Goal: Check status: Check status

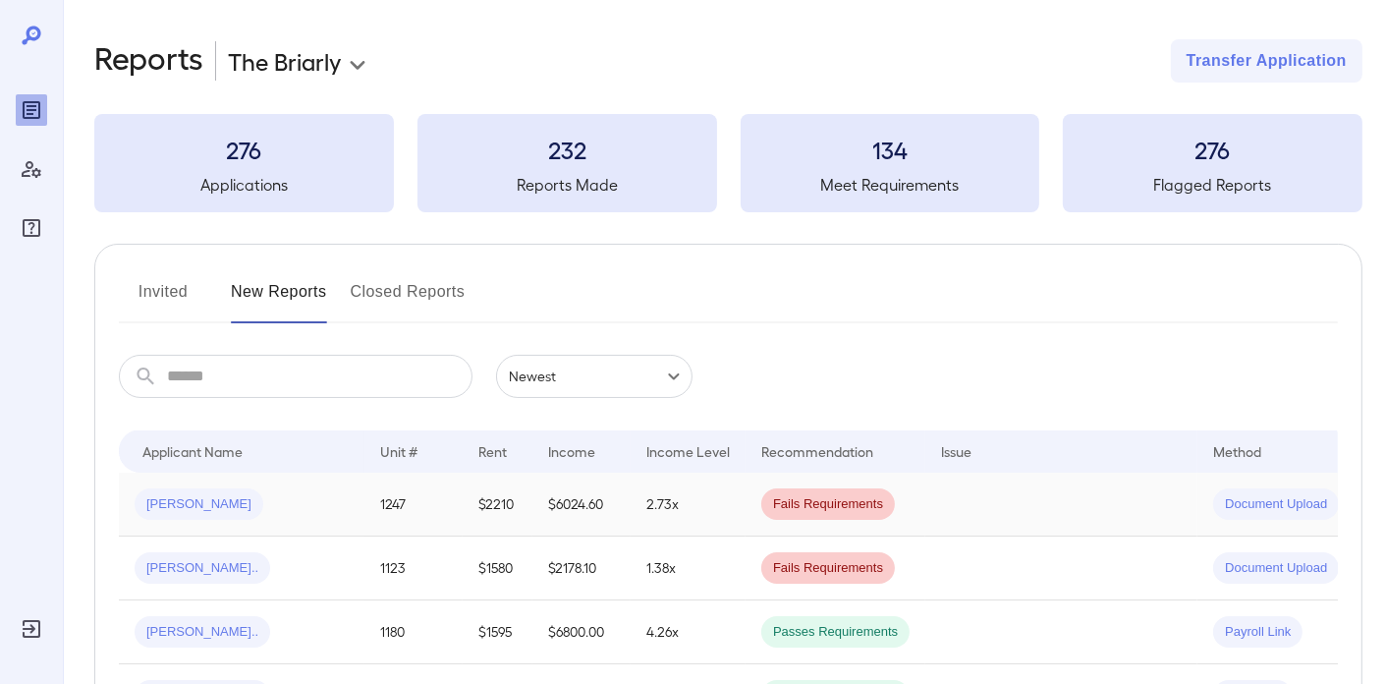
click at [677, 489] on td "2.73x" at bounding box center [688, 504] width 115 height 64
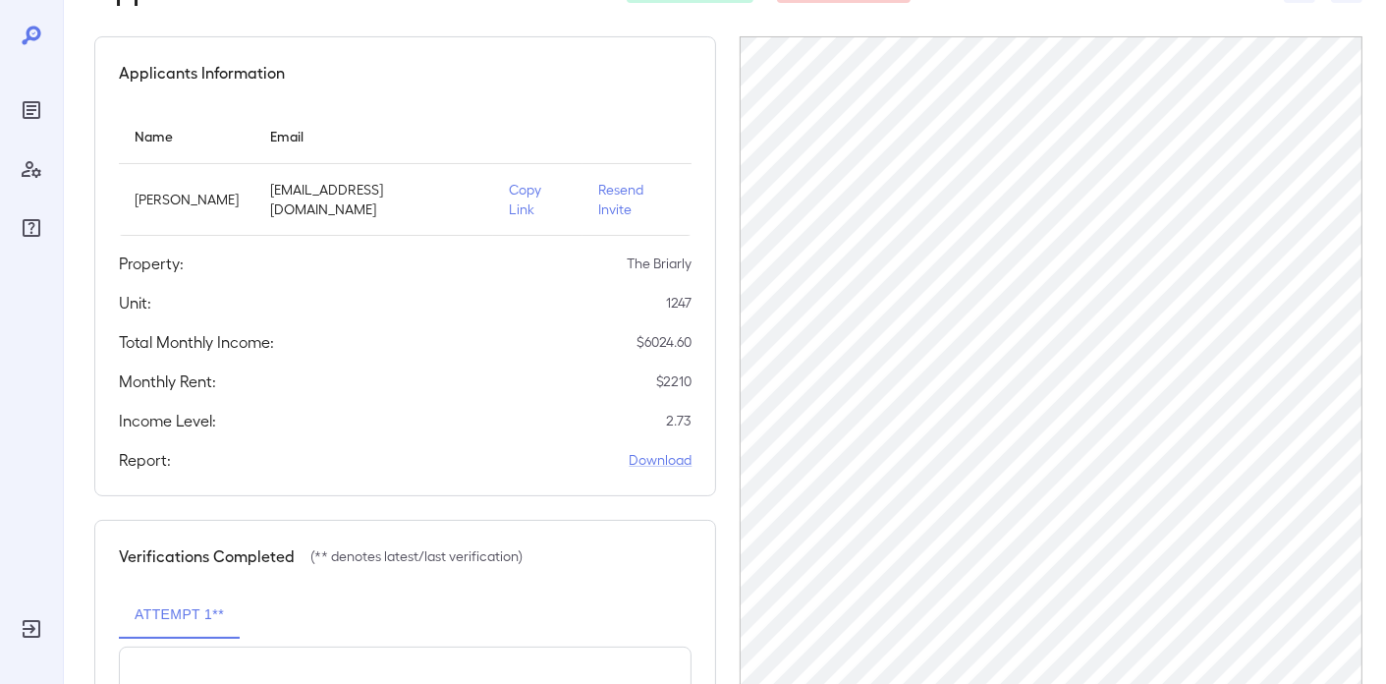
scroll to position [393, 0]
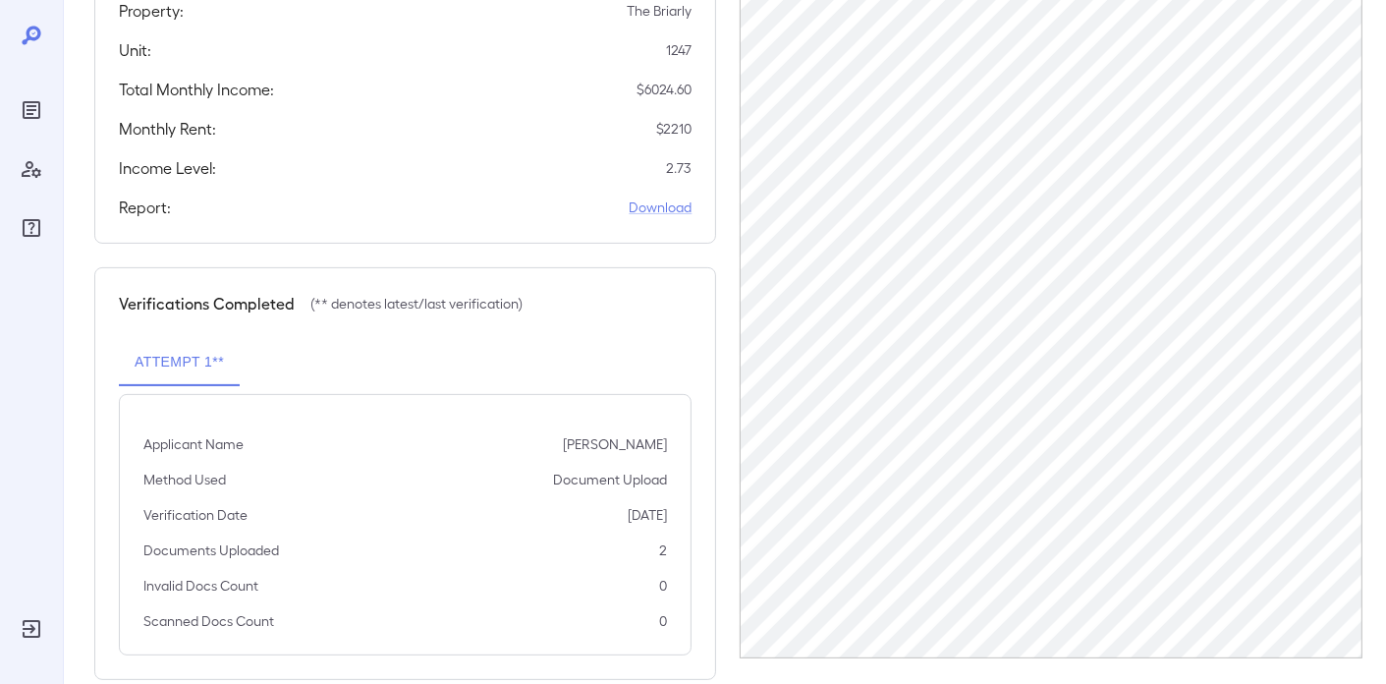
click at [428, 304] on div "Verifications Completed (** denotes latest/last verification) Attempt 1** Appli…" at bounding box center [405, 473] width 622 height 413
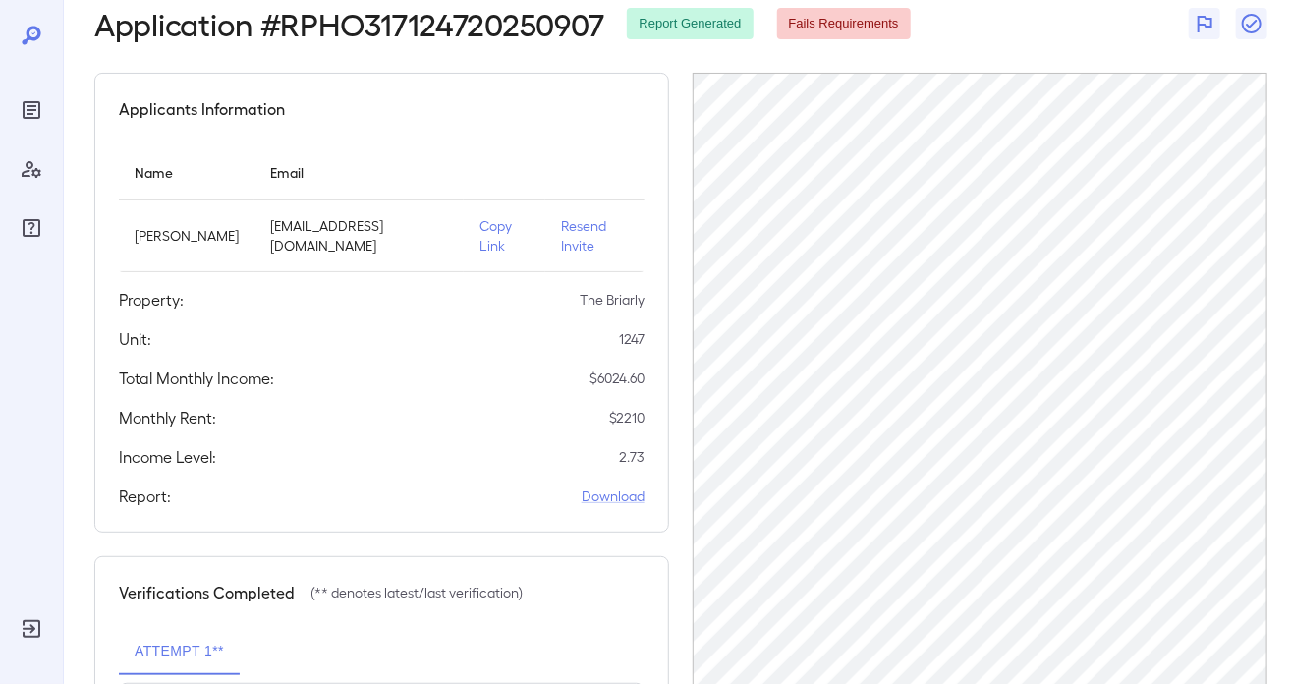
scroll to position [98, 0]
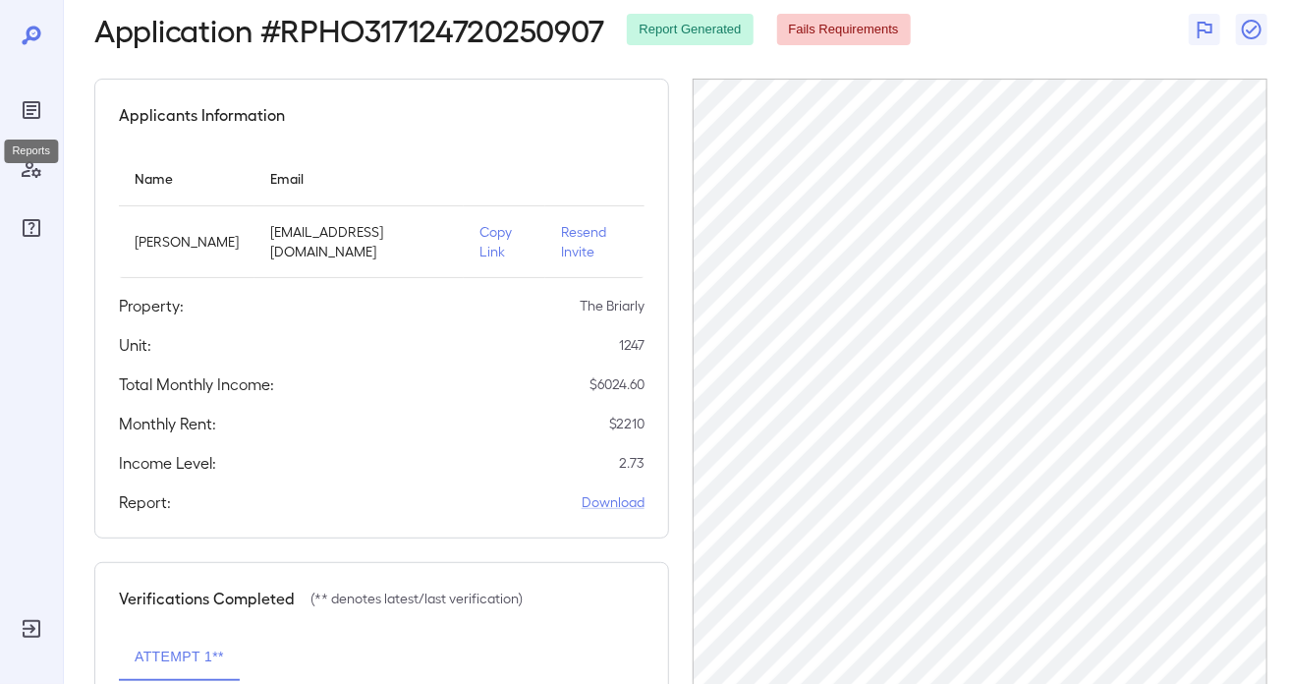
click at [32, 109] on icon "Reports" at bounding box center [32, 110] width 10 height 10
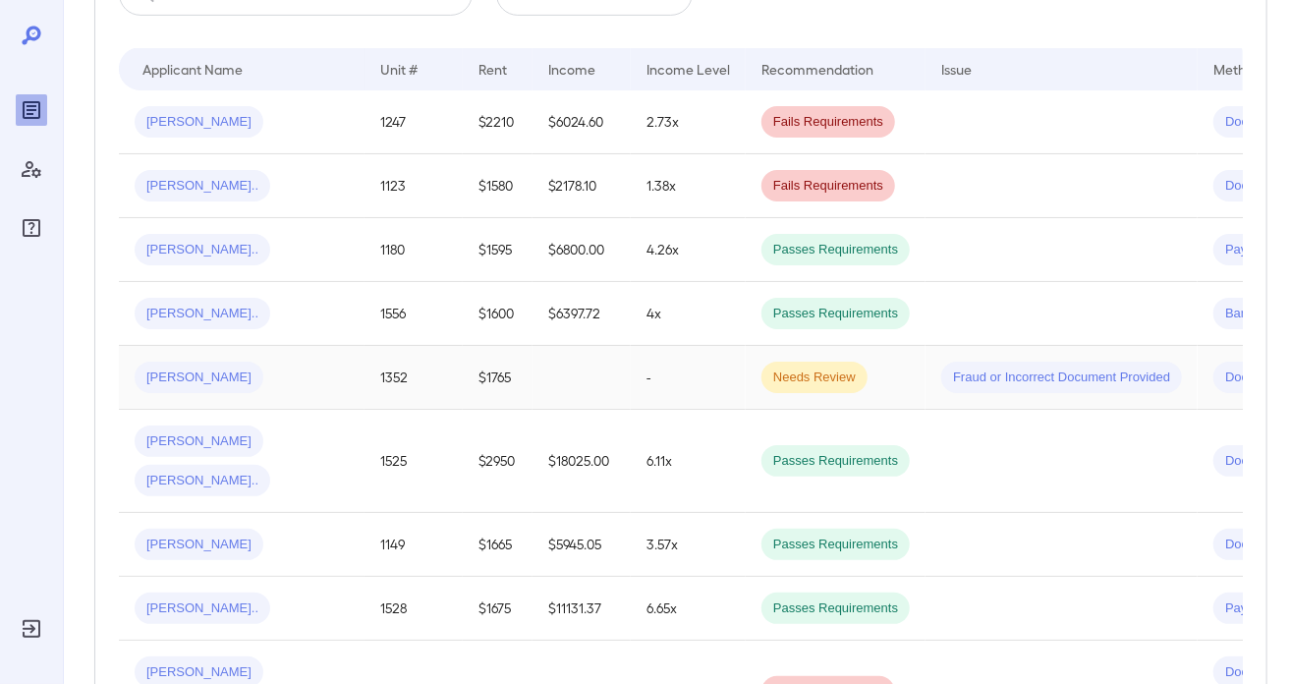
scroll to position [393, 0]
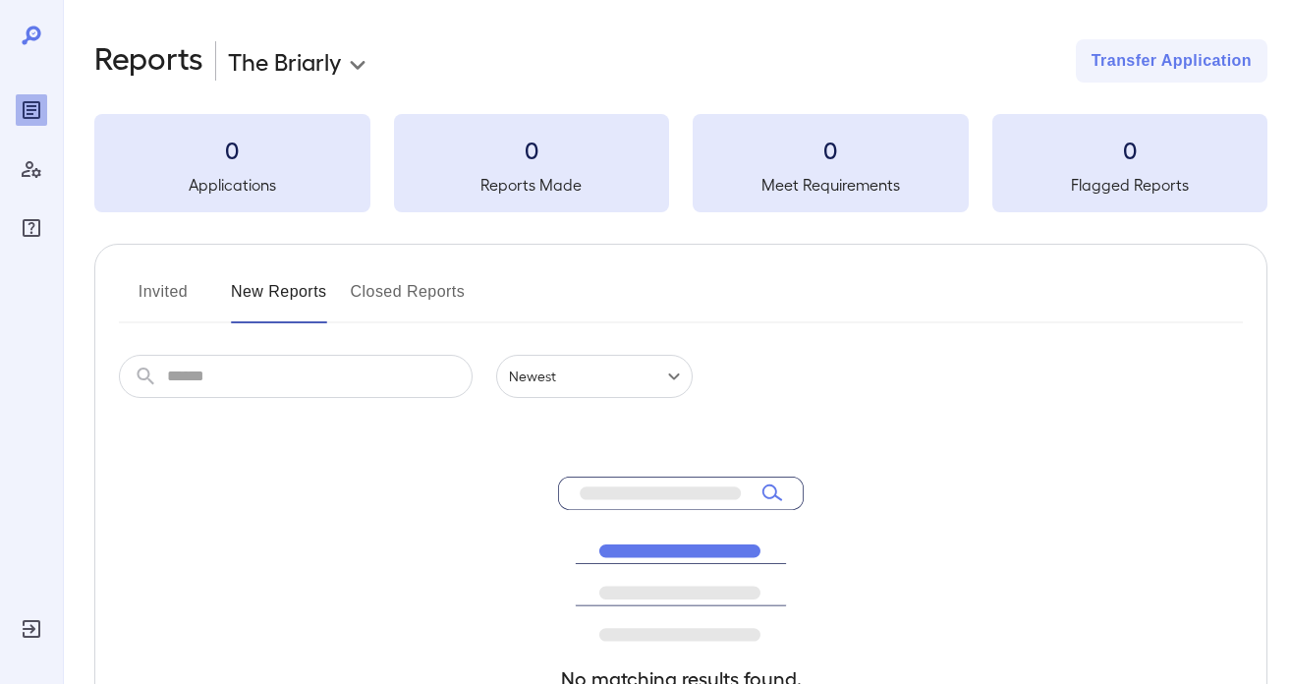
scroll to position [254, 0]
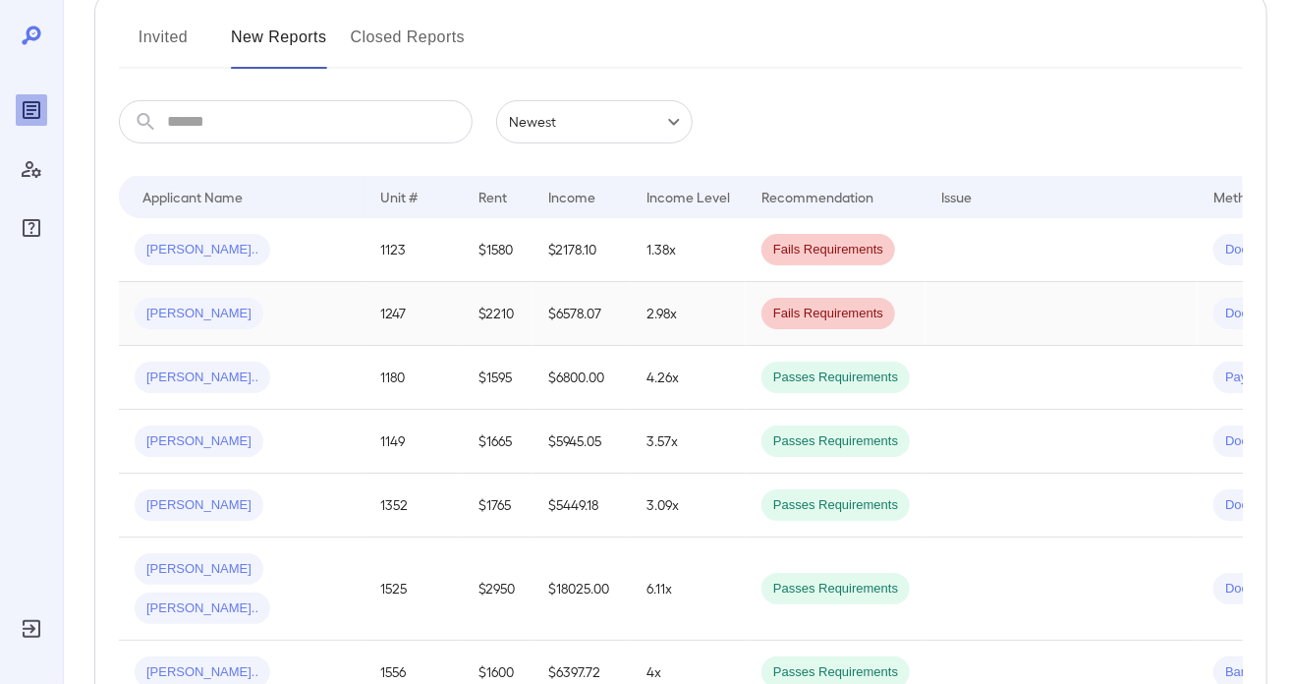
click at [279, 301] on div "[PERSON_NAME]" at bounding box center [242, 313] width 214 height 31
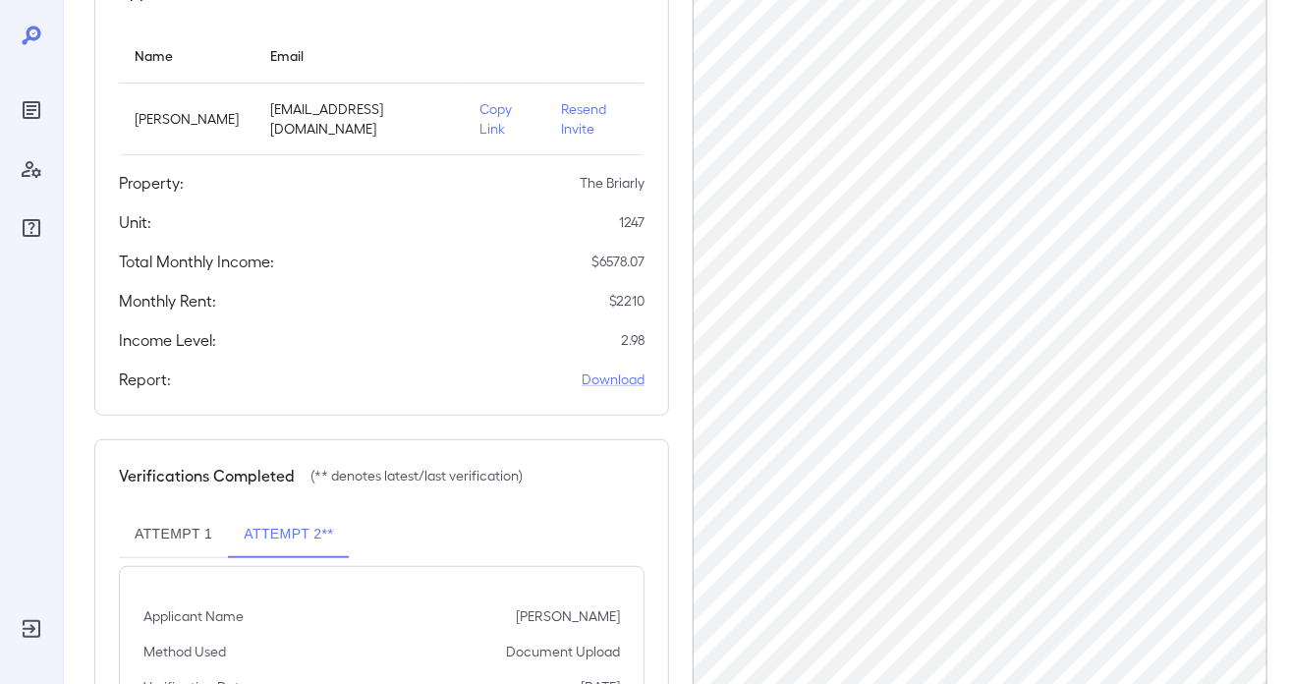
scroll to position [407, 0]
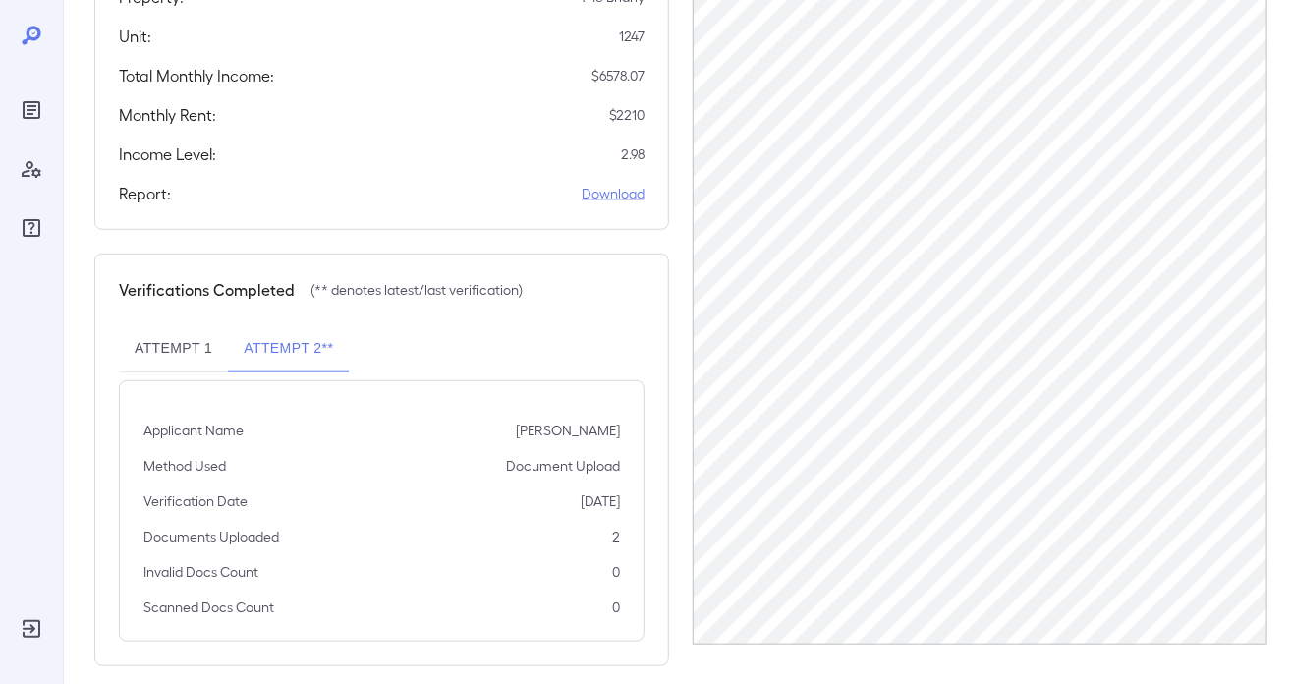
click at [31, 111] on icon "Reports" at bounding box center [32, 110] width 24 height 24
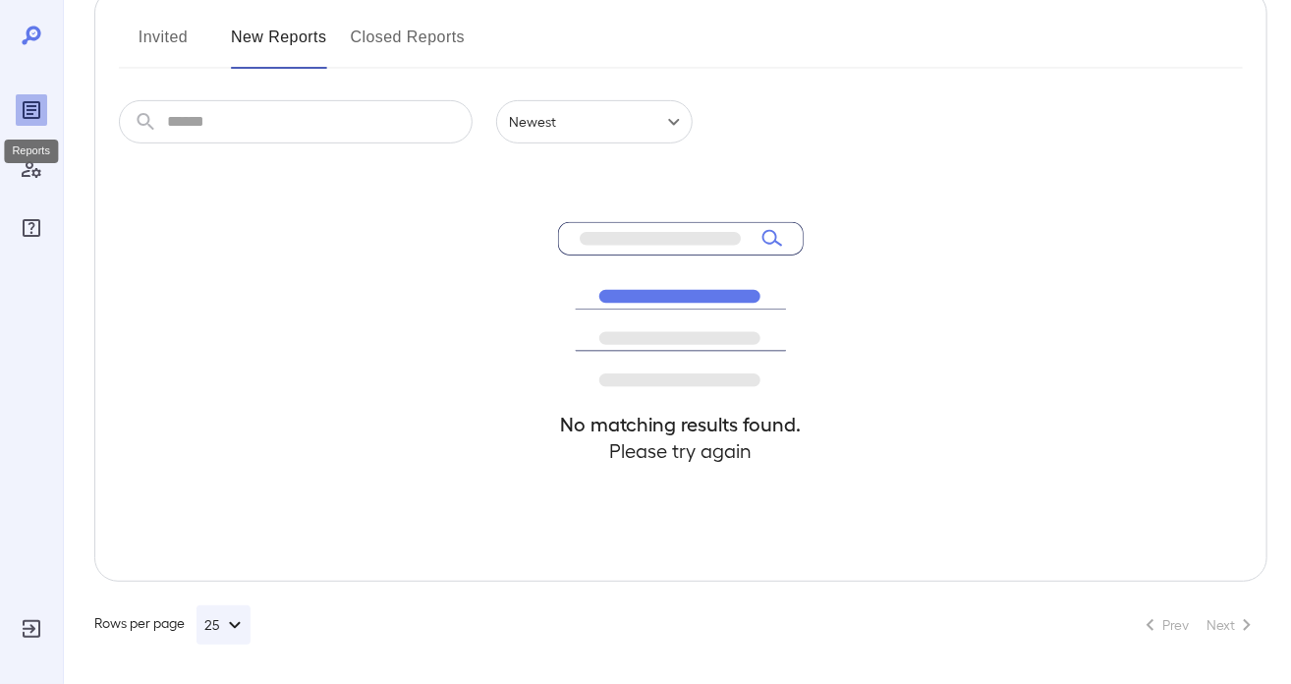
scroll to position [254, 0]
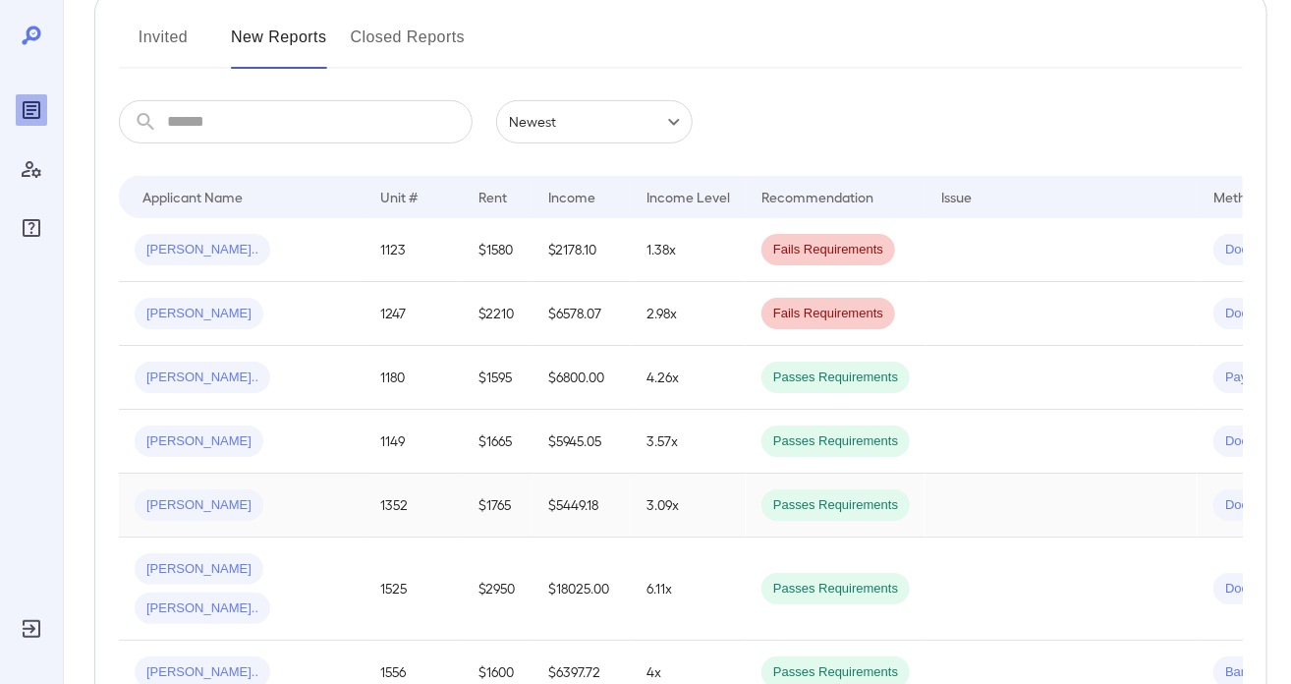
click at [276, 512] on div "[PERSON_NAME]" at bounding box center [242, 504] width 214 height 31
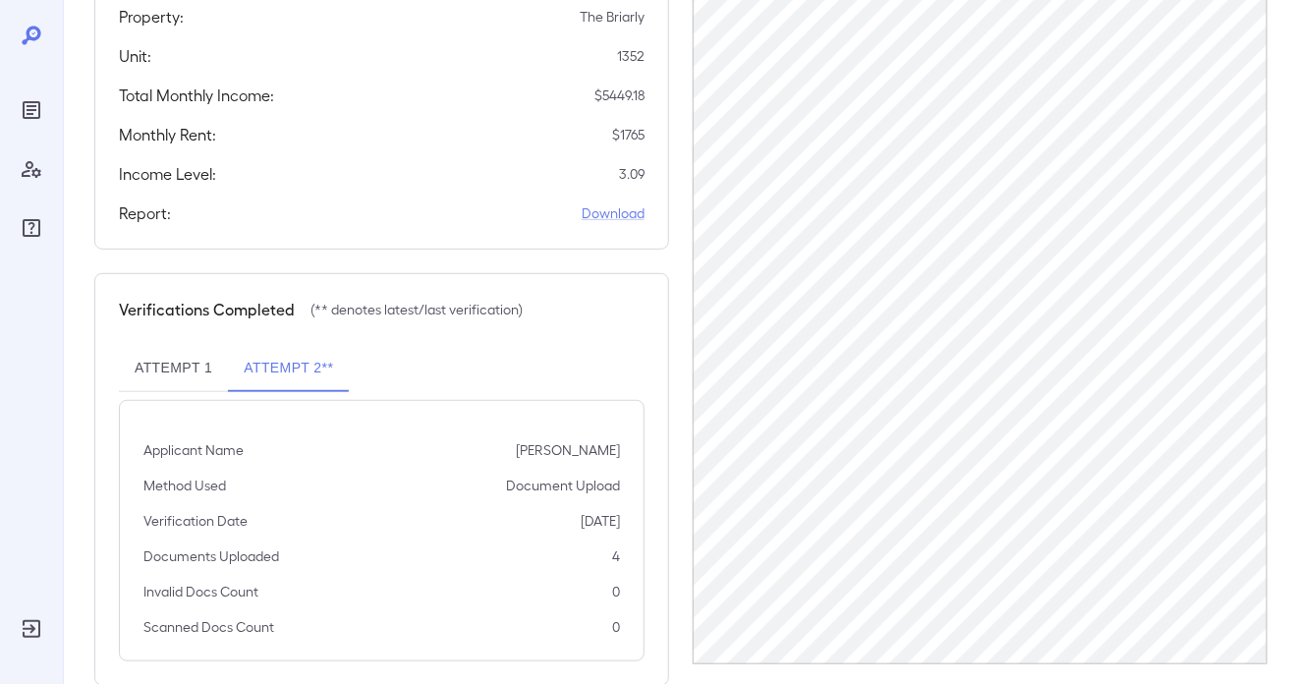
scroll to position [407, 0]
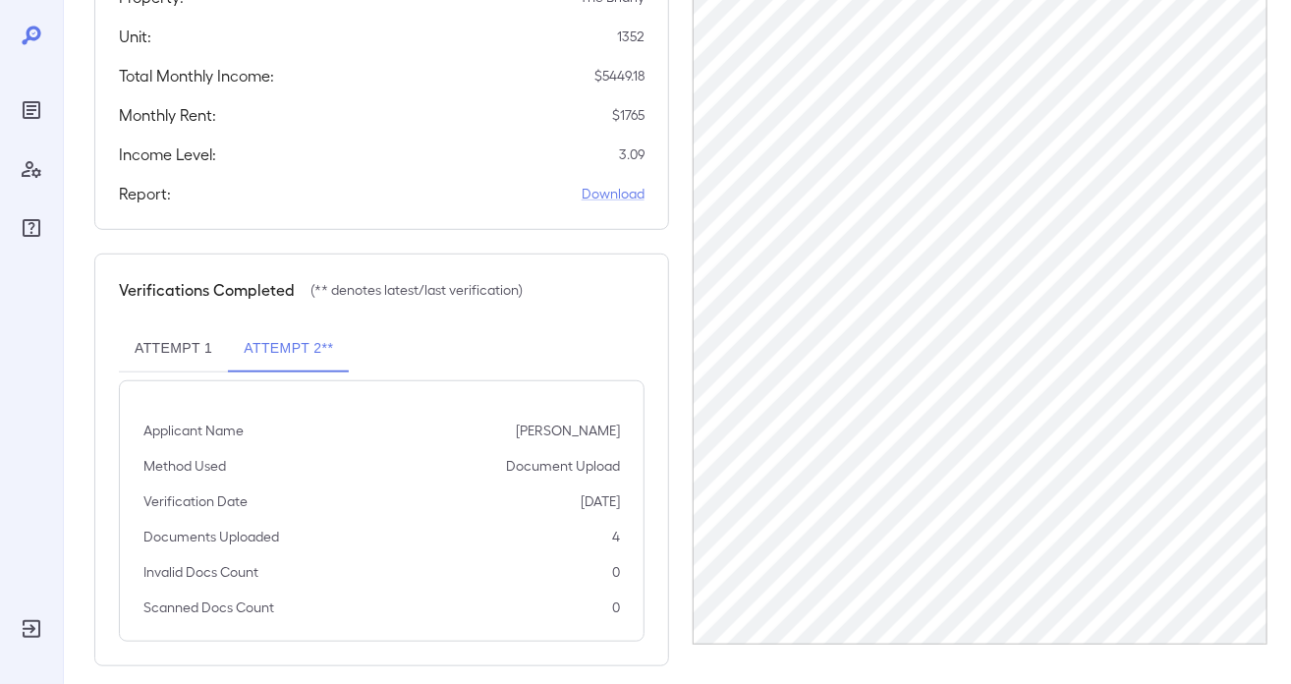
click at [51, 108] on div at bounding box center [31, 342] width 63 height 684
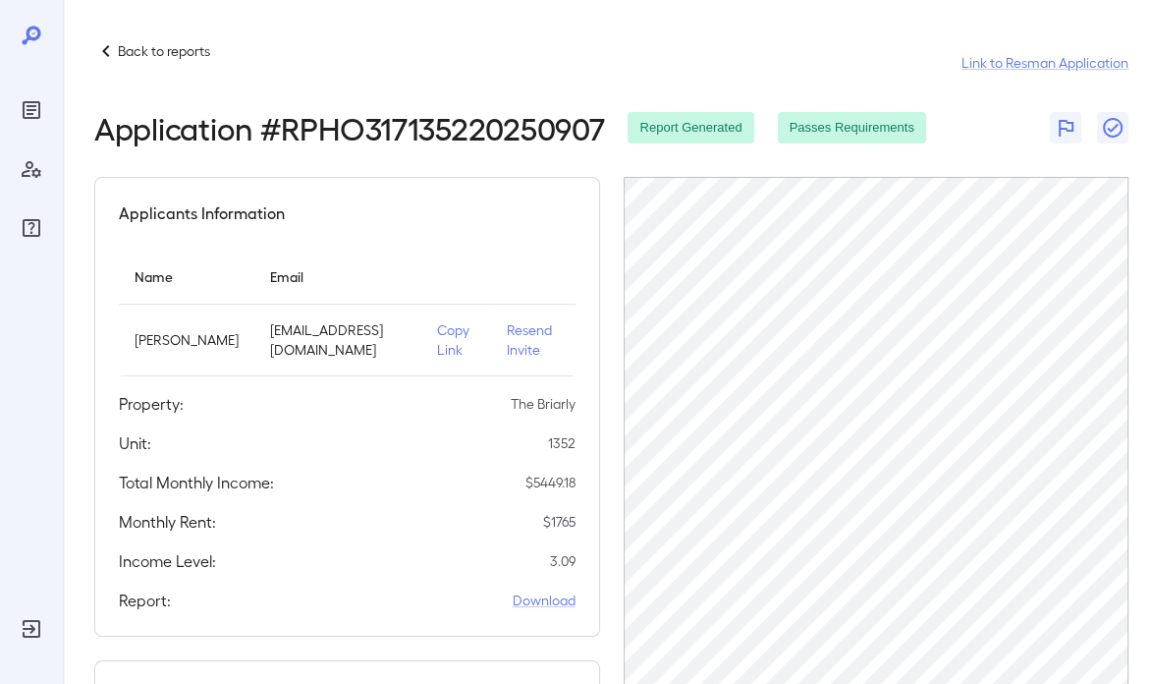
click at [34, 108] on icon "Reports" at bounding box center [32, 110] width 24 height 24
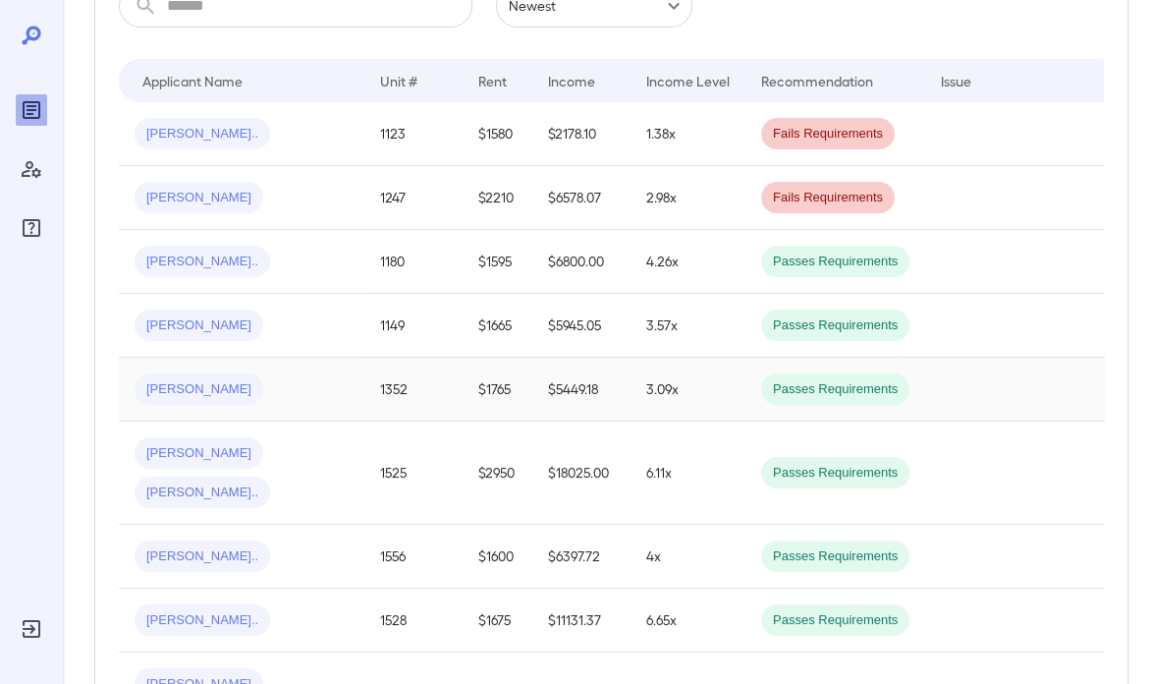
scroll to position [393, 0]
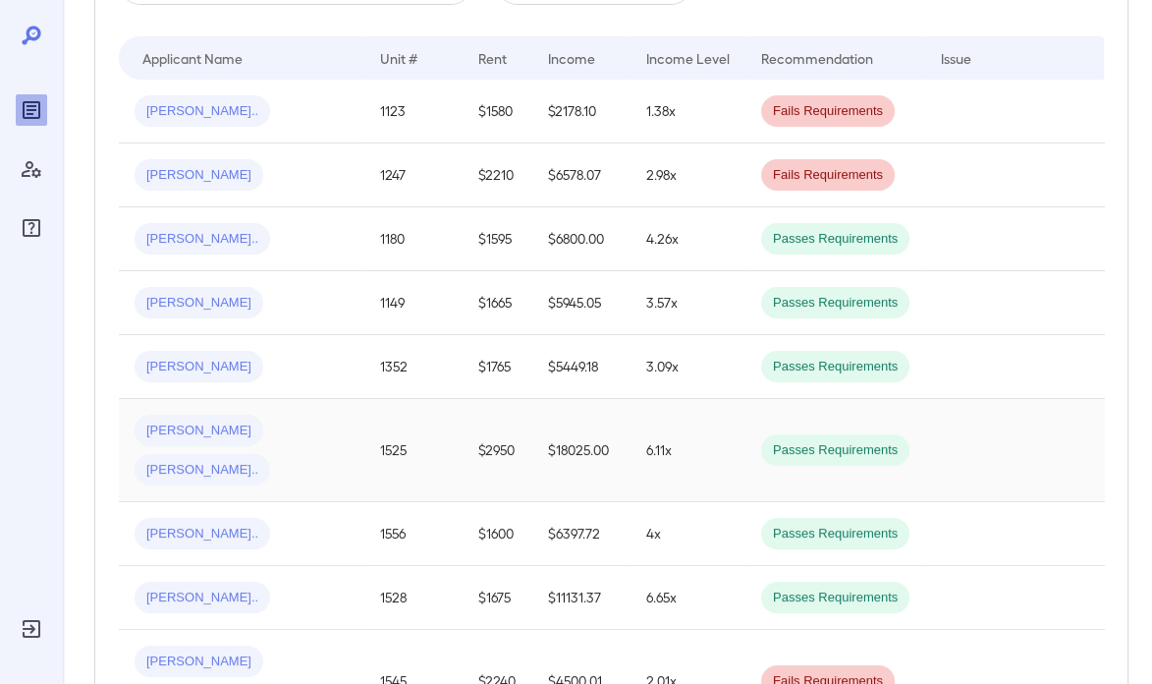
click at [234, 434] on div "[PERSON_NAME] [PERSON_NAME].." at bounding box center [242, 450] width 214 height 71
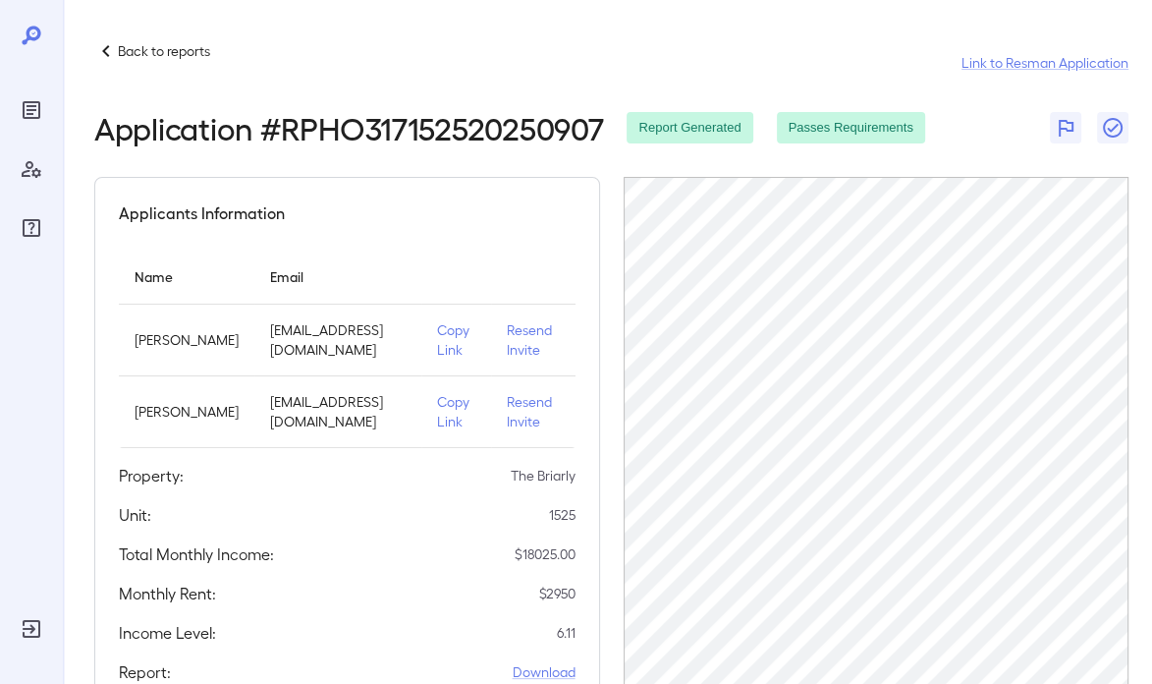
scroll to position [518, 0]
